Goal: Check status: Check status

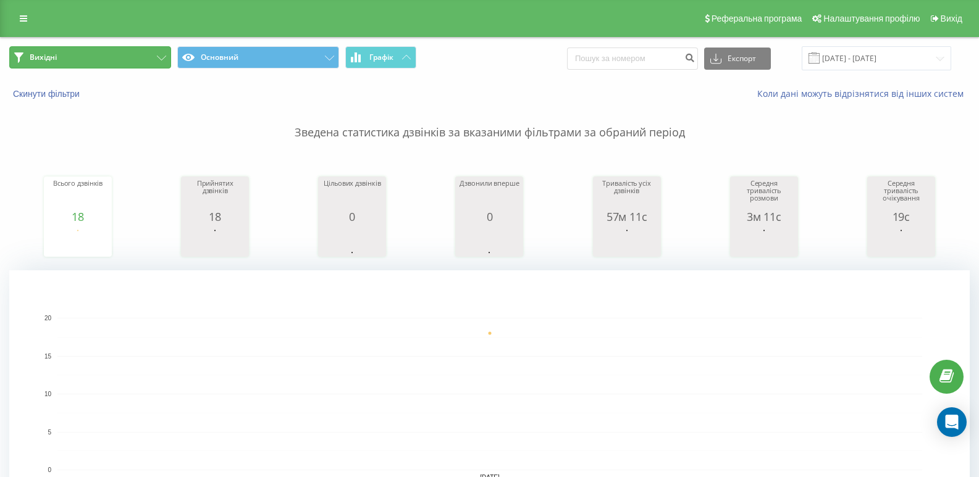
click at [111, 56] on button "Вихідні" at bounding box center [90, 57] width 162 height 22
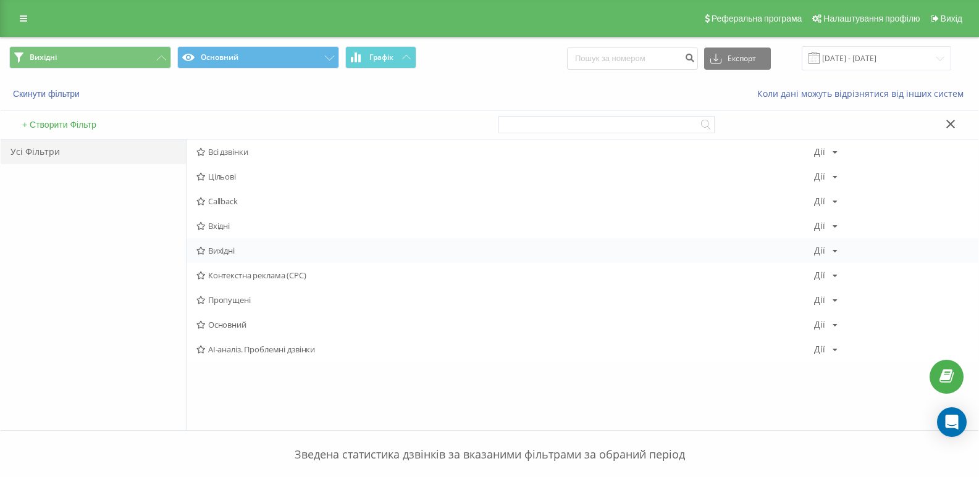
click at [213, 247] on span "Вихідні" at bounding box center [505, 250] width 618 height 9
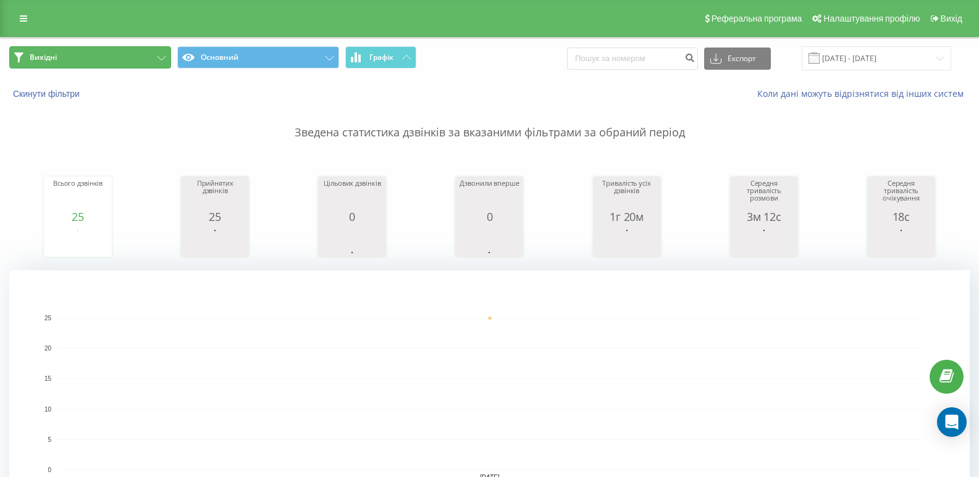
click at [146, 57] on button "Вихідні" at bounding box center [90, 57] width 162 height 22
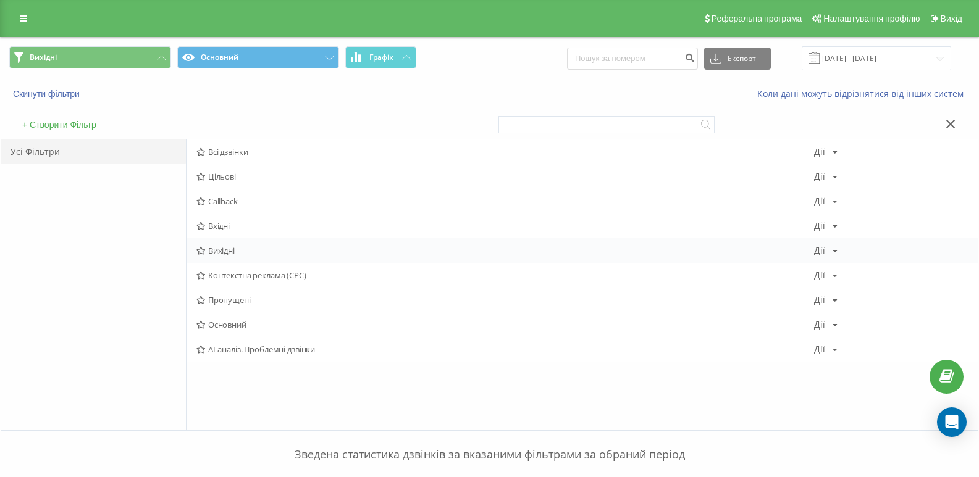
click at [228, 252] on span "Вихідні" at bounding box center [505, 250] width 618 height 9
